Goal: Information Seeking & Learning: Understand process/instructions

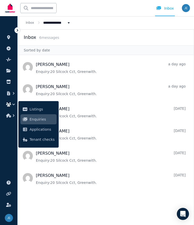
click at [49, 119] on span "Enquiries" at bounding box center [42, 119] width 25 height 6
click at [11, 180] on link at bounding box center [8, 183] width 9 height 8
click at [11, 192] on link at bounding box center [8, 194] width 9 height 8
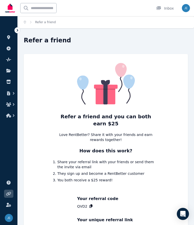
click at [165, 3] on link "Inbox" at bounding box center [165, 8] width 20 height 16
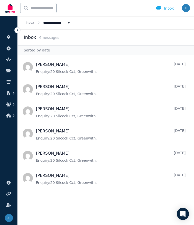
click at [16, 95] on icon "button" at bounding box center [13, 93] width 5 height 5
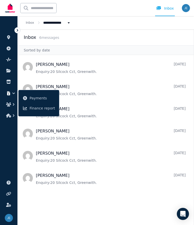
click at [11, 103] on icon "button" at bounding box center [13, 104] width 5 height 5
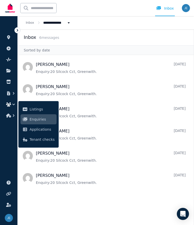
click at [82, 220] on nav "Helen Lawes 2 days ago Enquiry: 20 Silcock Cct, Greenwith . Carolyn 2 days ago …" at bounding box center [106, 140] width 176 height 170
click at [104, 6] on div "k Inbox" at bounding box center [89, 8] width 171 height 16
click at [69, 23] on icon "Breadcrumb" at bounding box center [68, 22] width 5 height 3
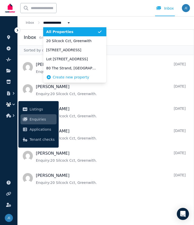
click at [84, 42] on span "20 Silcock Cct, Greenwith" at bounding box center [71, 40] width 51 height 5
type input "**********"
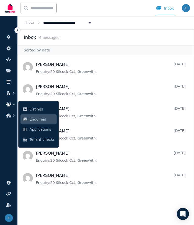
click at [39, 111] on span "Listings" at bounding box center [42, 109] width 25 height 6
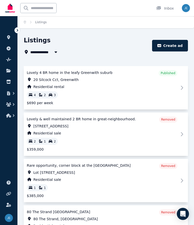
click at [182, 86] on icon at bounding box center [182, 88] width 6 height 6
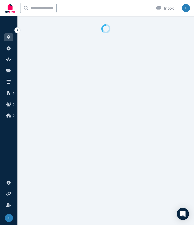
select select "**********"
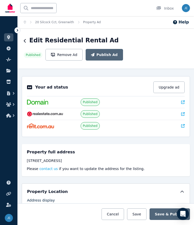
click at [183, 104] on link at bounding box center [183, 102] width 4 height 5
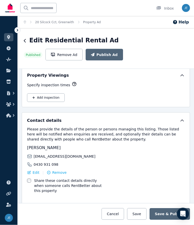
click at [43, 97] on button "Add inspection" at bounding box center [46, 98] width 38 height 9
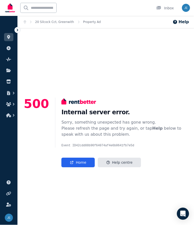
scroll to position [0, 0]
click at [82, 167] on link "Home" at bounding box center [77, 163] width 33 height 10
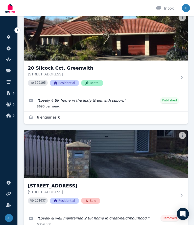
scroll to position [54, 0]
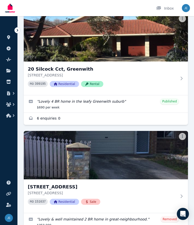
click at [79, 73] on p "20 Silcock Cct, Greenwith SA 5125" at bounding box center [102, 75] width 149 height 5
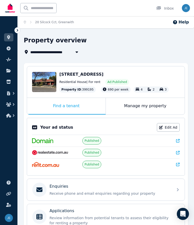
click at [10, 112] on button "button" at bounding box center [8, 115] width 9 height 9
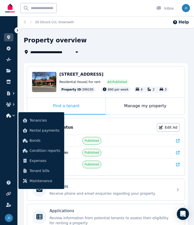
click at [11, 206] on link at bounding box center [8, 205] width 9 height 8
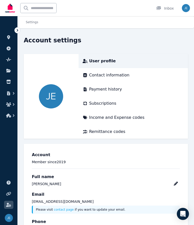
click at [10, 222] on img at bounding box center [9, 218] width 8 height 8
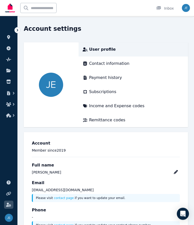
scroll to position [13, 0]
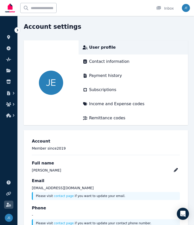
click at [11, 112] on button "button" at bounding box center [8, 115] width 9 height 9
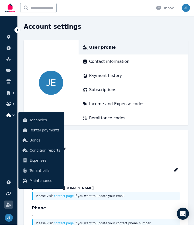
click at [13, 103] on icon "button" at bounding box center [14, 104] width 2 height 3
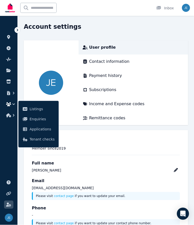
click at [9, 93] on icon "button" at bounding box center [8, 93] width 3 height 4
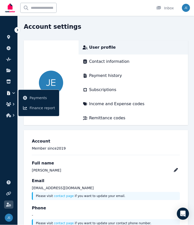
click at [9, 79] on link at bounding box center [8, 82] width 9 height 8
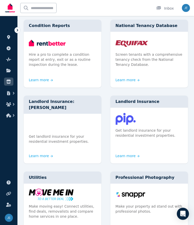
scroll to position [1, 0]
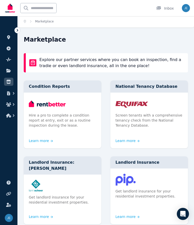
click at [11, 69] on link at bounding box center [8, 71] width 9 height 8
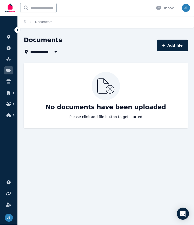
click at [8, 52] on link at bounding box center [8, 48] width 9 height 8
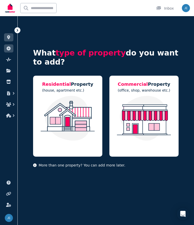
click at [12, 58] on link at bounding box center [8, 60] width 9 height 8
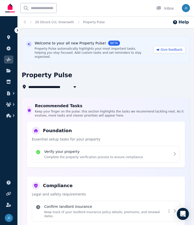
click at [9, 80] on icon at bounding box center [8, 82] width 4 height 4
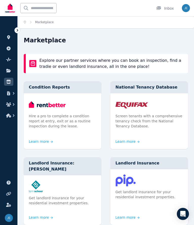
click at [11, 47] on link at bounding box center [8, 48] width 9 height 8
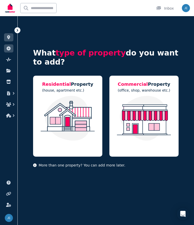
click at [10, 35] on link at bounding box center [8, 37] width 9 height 8
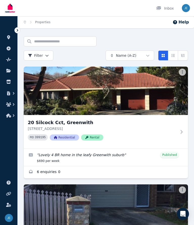
click at [182, 19] on button "Help" at bounding box center [180, 22] width 16 height 6
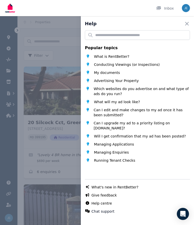
click at [155, 62] on span "Conducting Viewings (or Inspections)" at bounding box center [127, 64] width 66 height 5
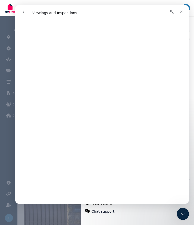
scroll to position [149, 0]
